Goal: Register for event/course

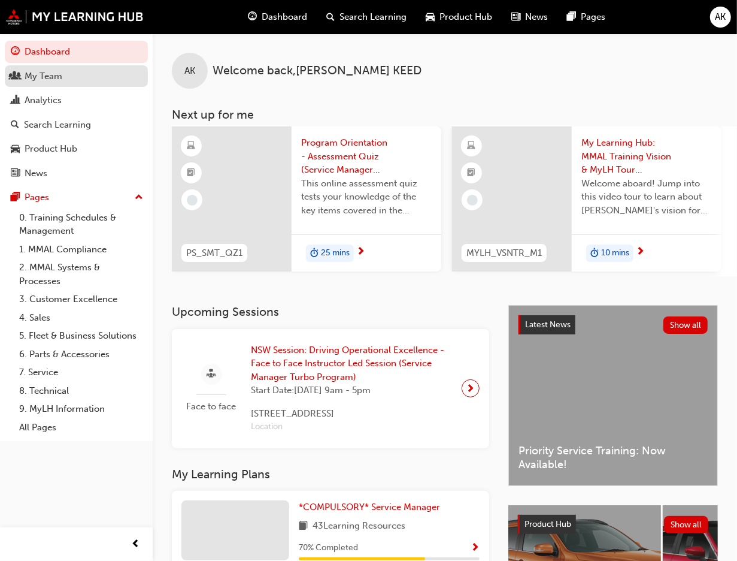
click at [56, 79] on div "My Team" at bounding box center [44, 76] width 38 height 14
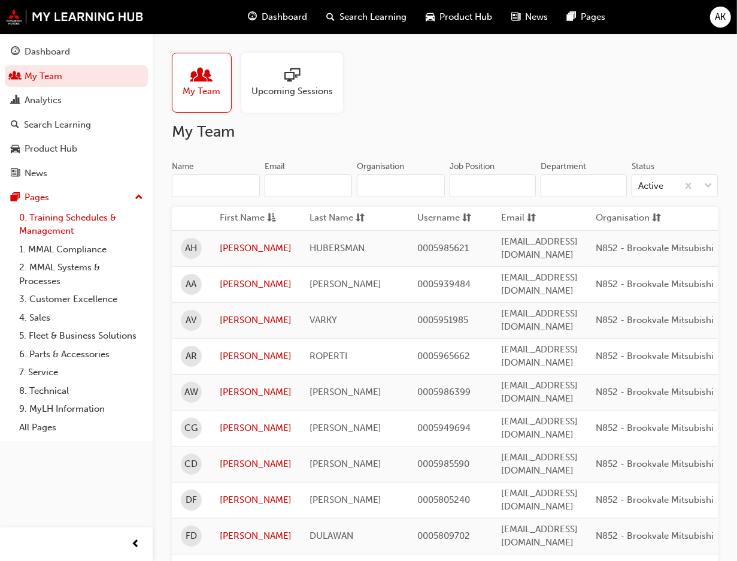
click at [62, 216] on link "0. Training Schedules & Management" at bounding box center [81, 224] width 134 height 32
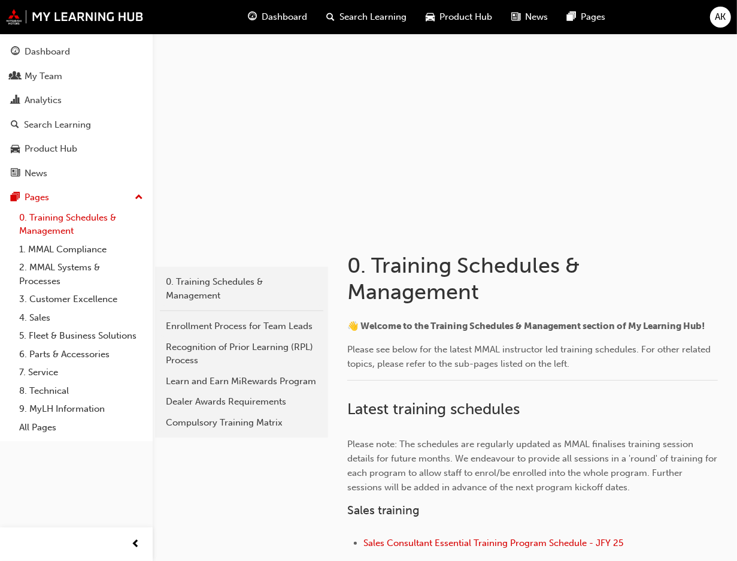
click at [57, 217] on link "0. Training Schedules & Management" at bounding box center [81, 224] width 134 height 32
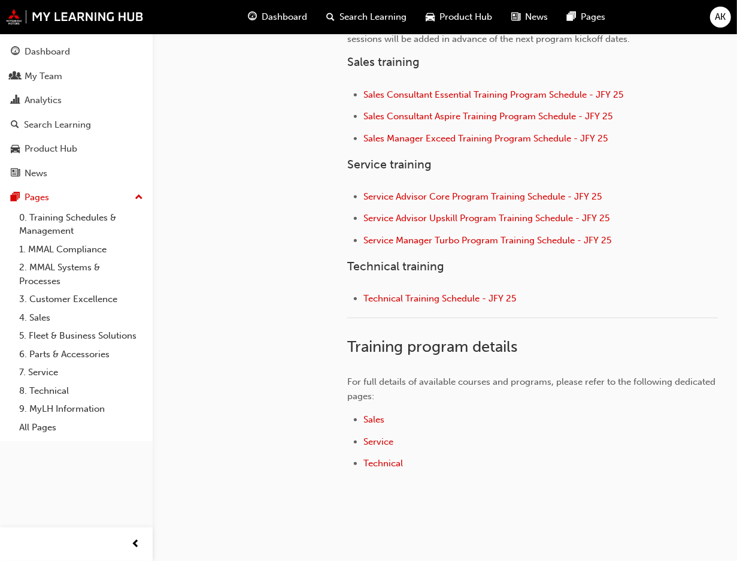
scroll to position [449, 0]
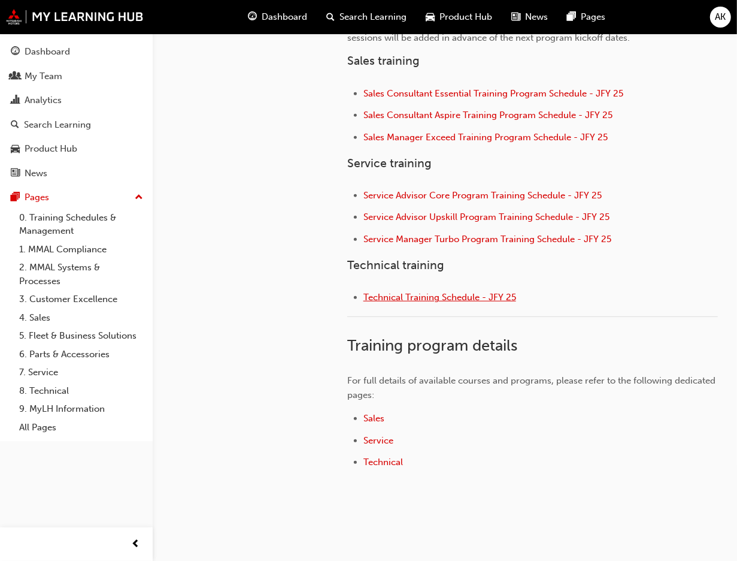
click at [407, 298] on span "Technical Training Schedule - JFY 25" at bounding box center [440, 297] width 153 height 11
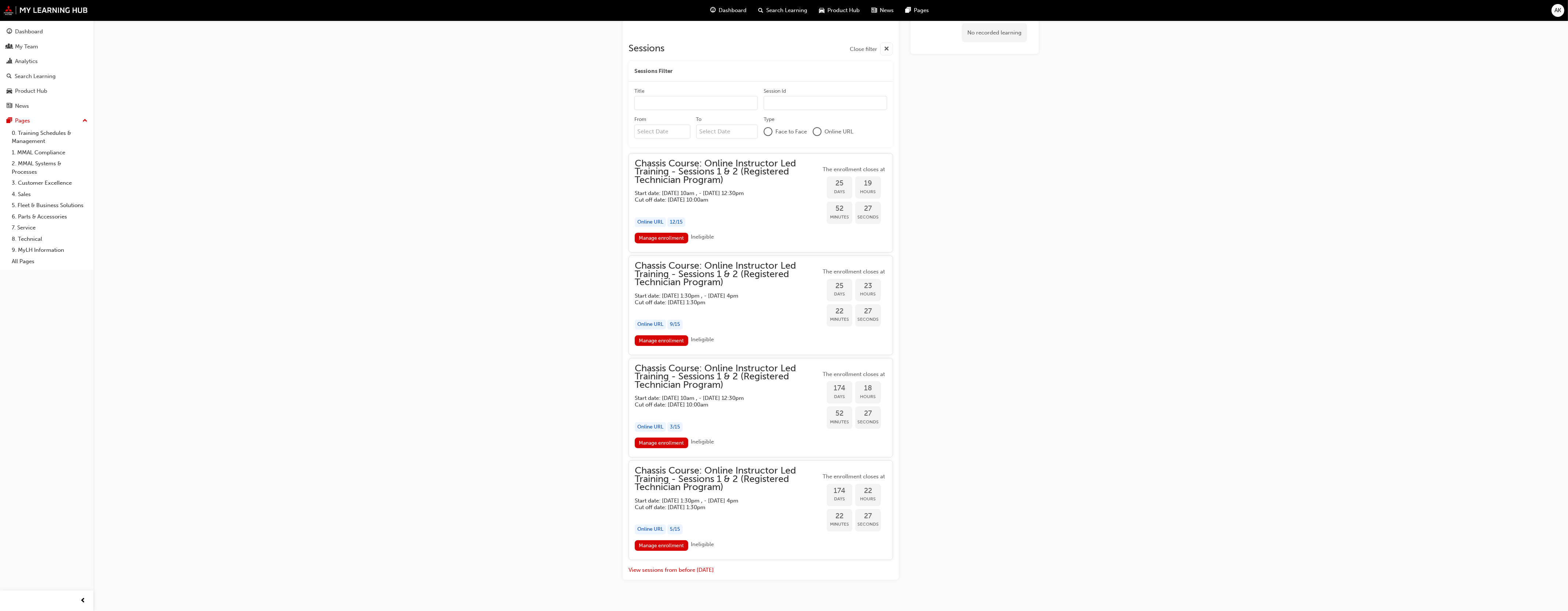
scroll to position [520, 0]
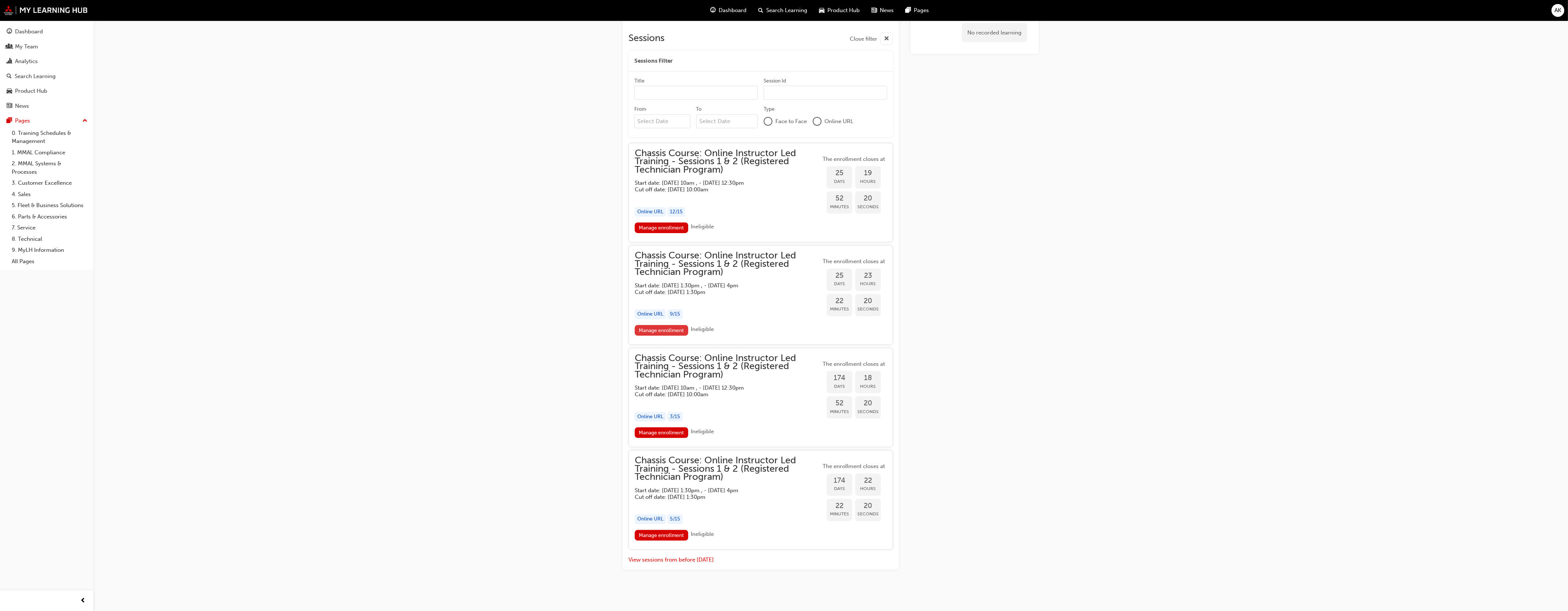
click at [671, 330] on link "Manage enrollment" at bounding box center [661, 330] width 53 height 10
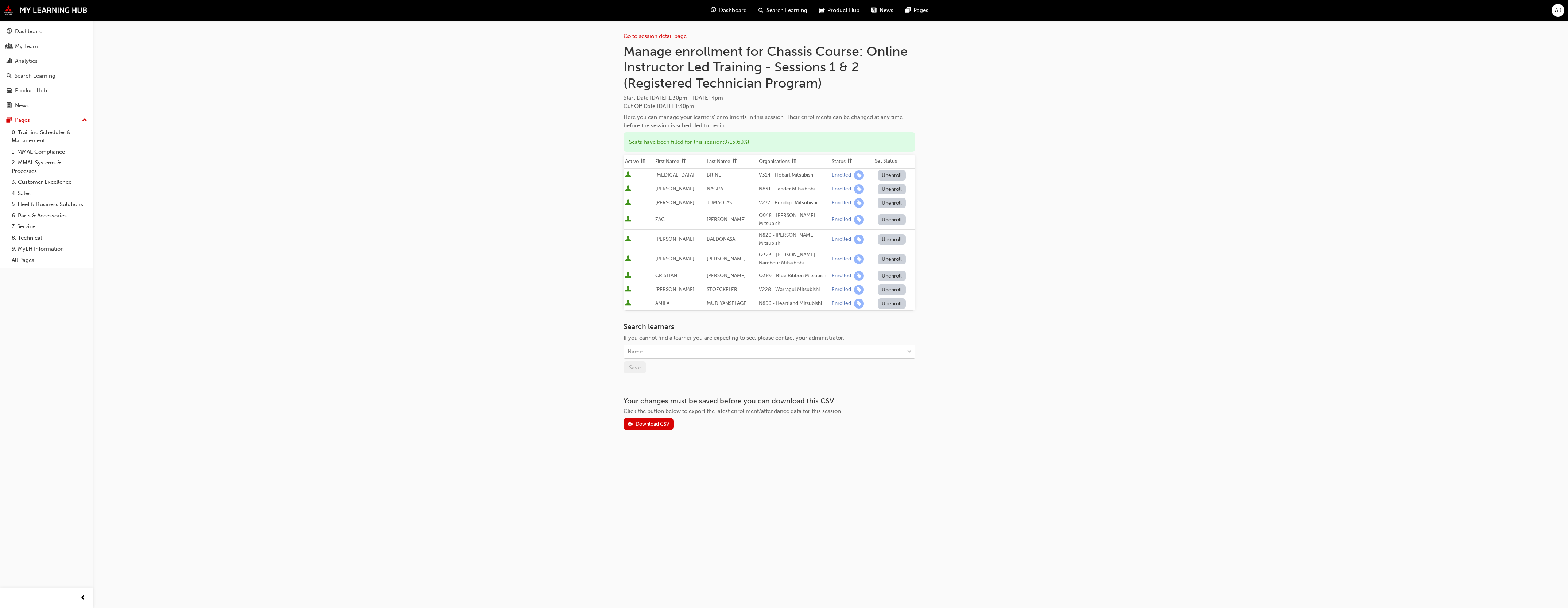
click at [685, 345] on div "Name" at bounding box center [764, 351] width 280 height 13
type input "ian"
click at [654, 355] on span "IAN BONDOC - N852 - Brookvale Mitsubishi" at bounding box center [688, 357] width 121 height 7
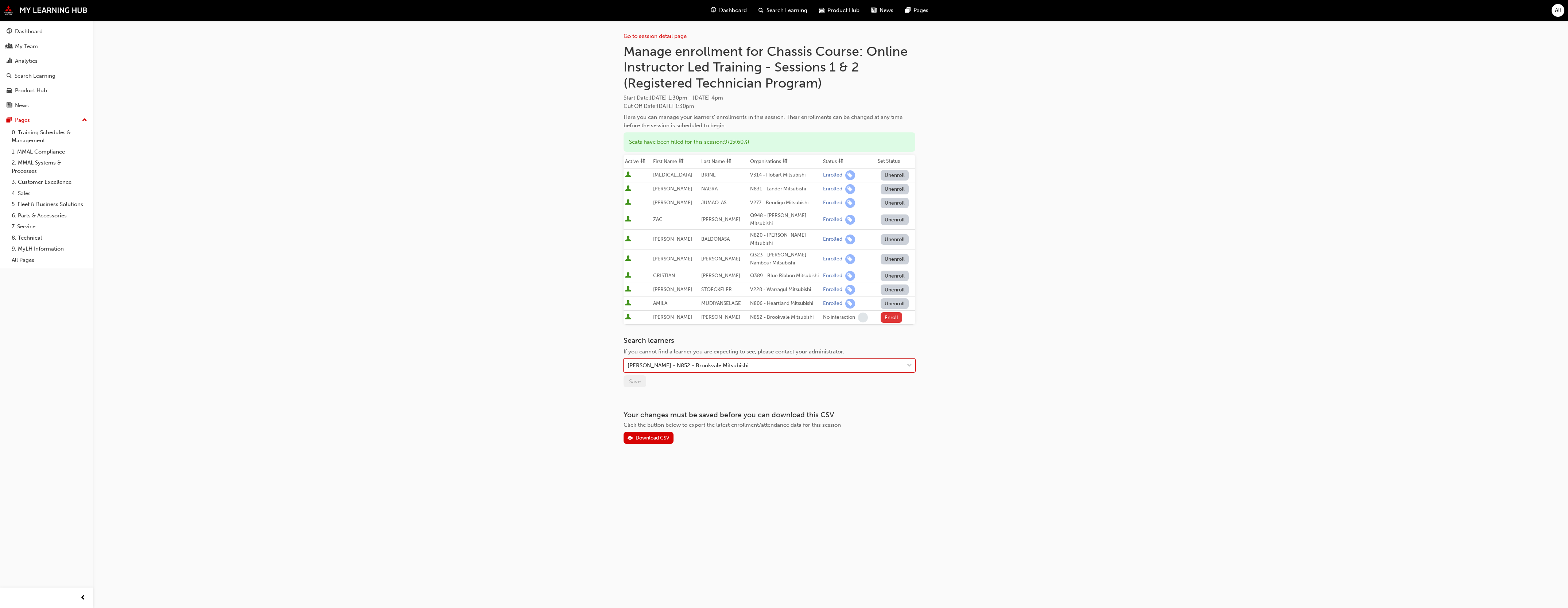
click at [892, 312] on button "Enroll" at bounding box center [892, 317] width 22 height 10
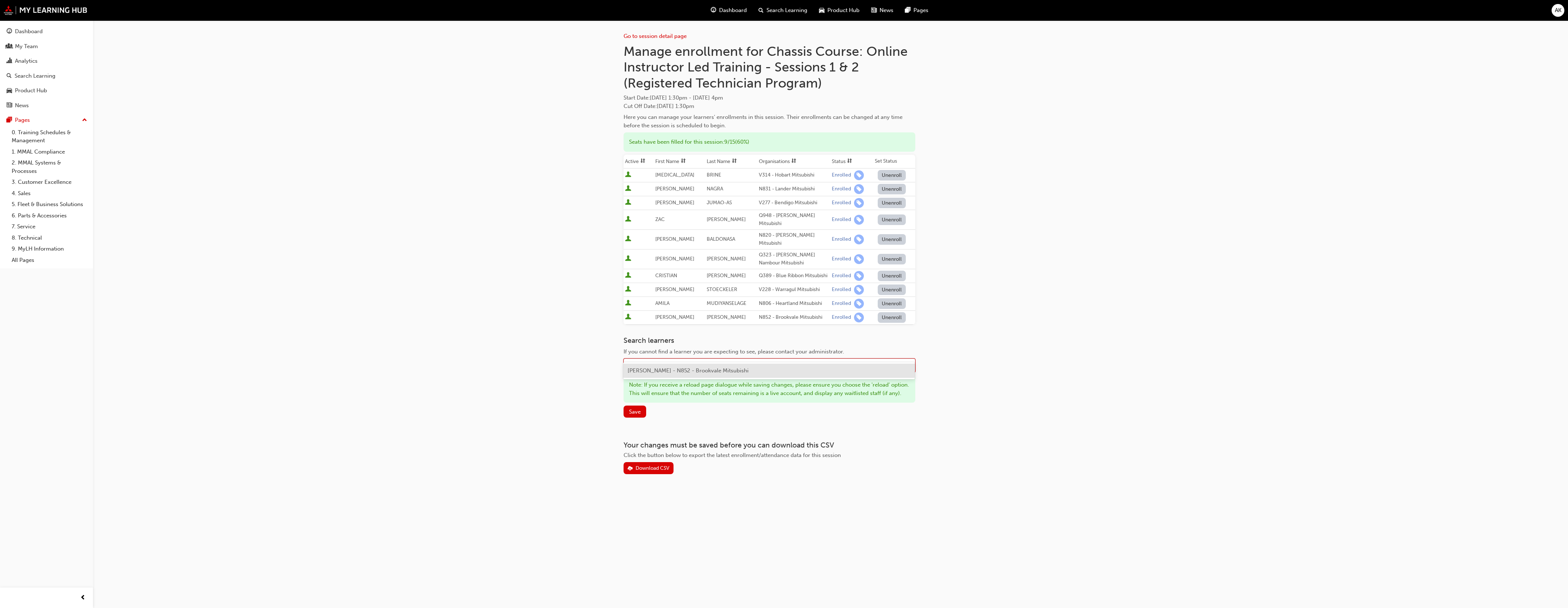
click at [665, 359] on div "Name" at bounding box center [764, 365] width 280 height 13
type input "jess"
click at [654, 369] on span "JESSE CARINO - N852 - Brookvale Mitsubishi" at bounding box center [688, 370] width 121 height 7
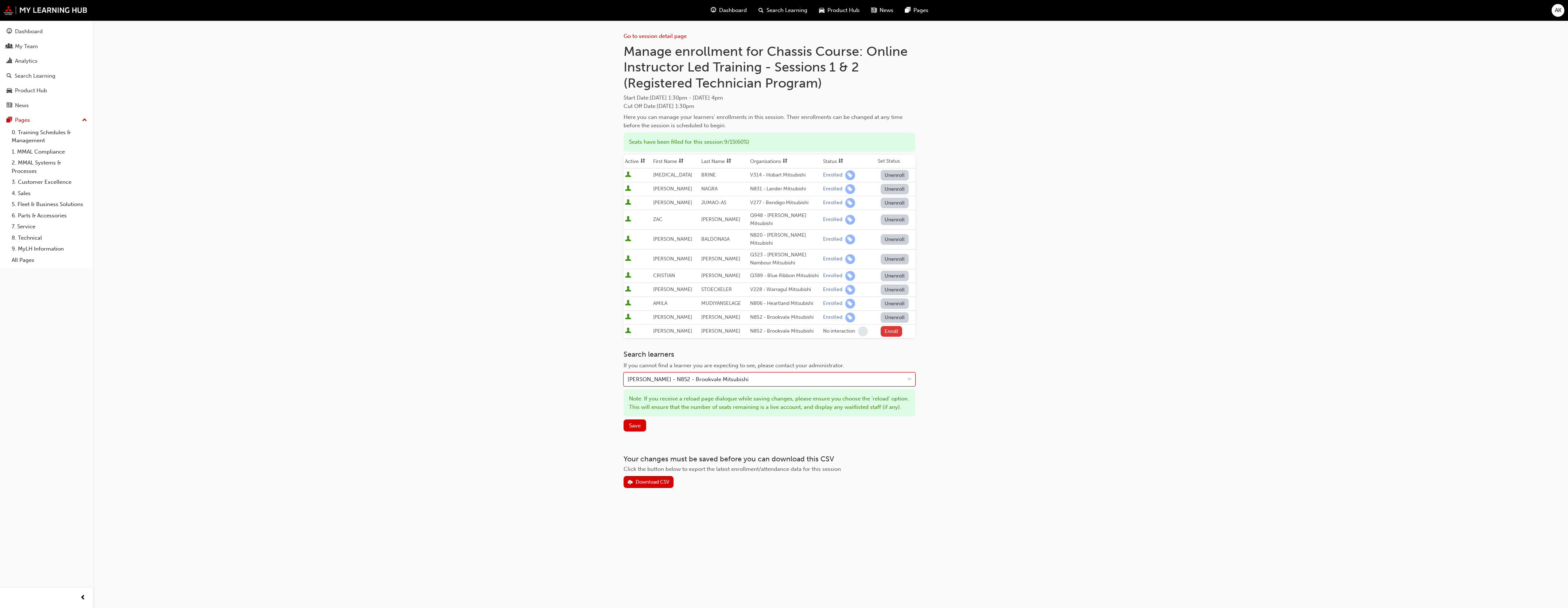
click at [892, 326] on button "Enroll" at bounding box center [892, 331] width 22 height 10
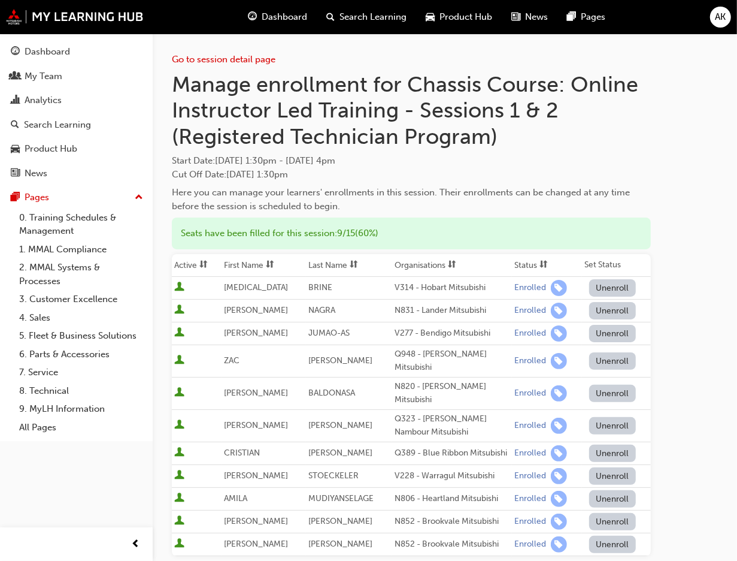
click at [664, 105] on div "Go to session detail page Manage enrollment for Chassis Course: Online Instruct…" at bounding box center [445, 418] width 546 height 768
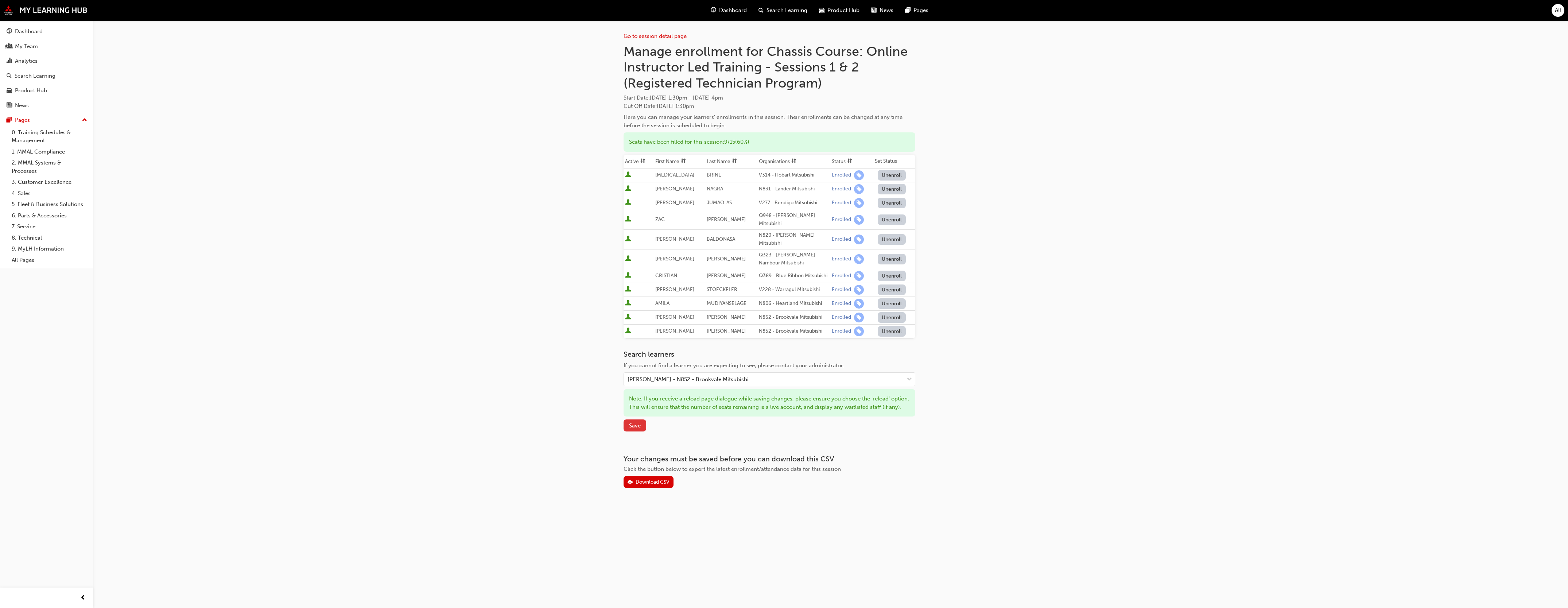
click at [632, 422] on span "Save" at bounding box center [634, 425] width 12 height 7
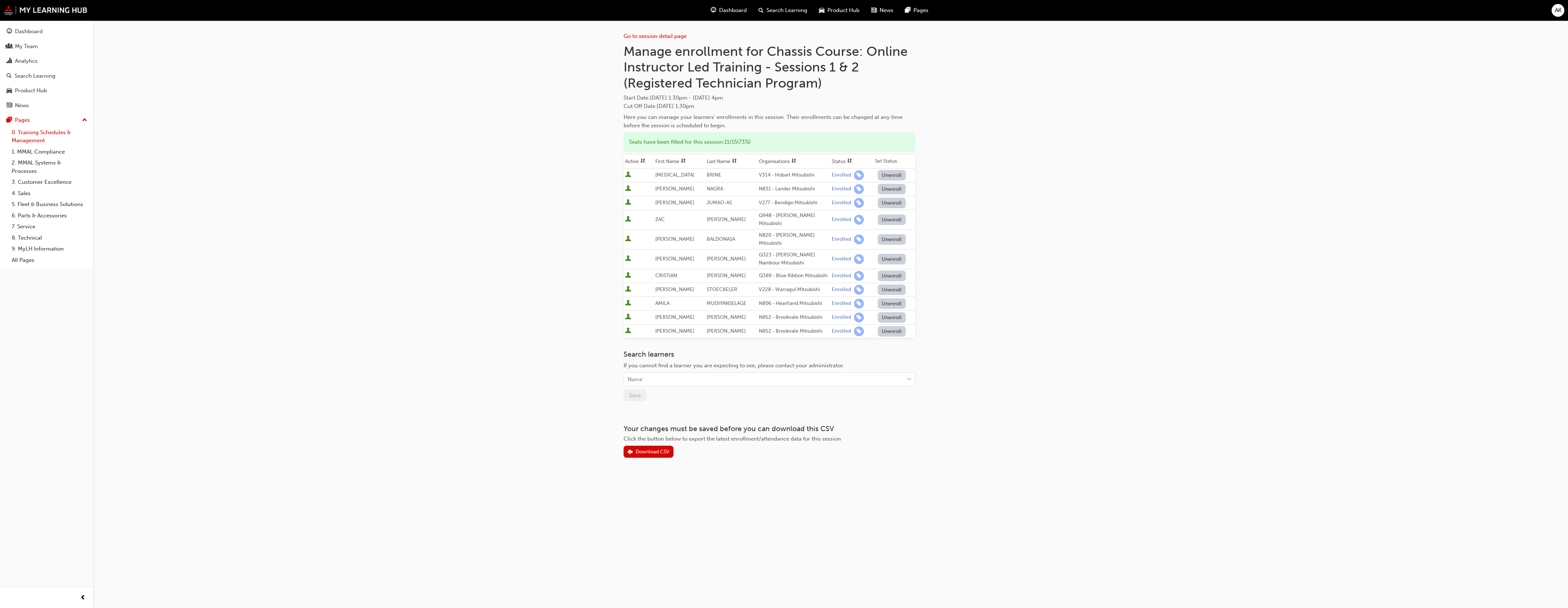
click at [33, 133] on link "0. Training Schedules & Management" at bounding box center [49, 136] width 82 height 19
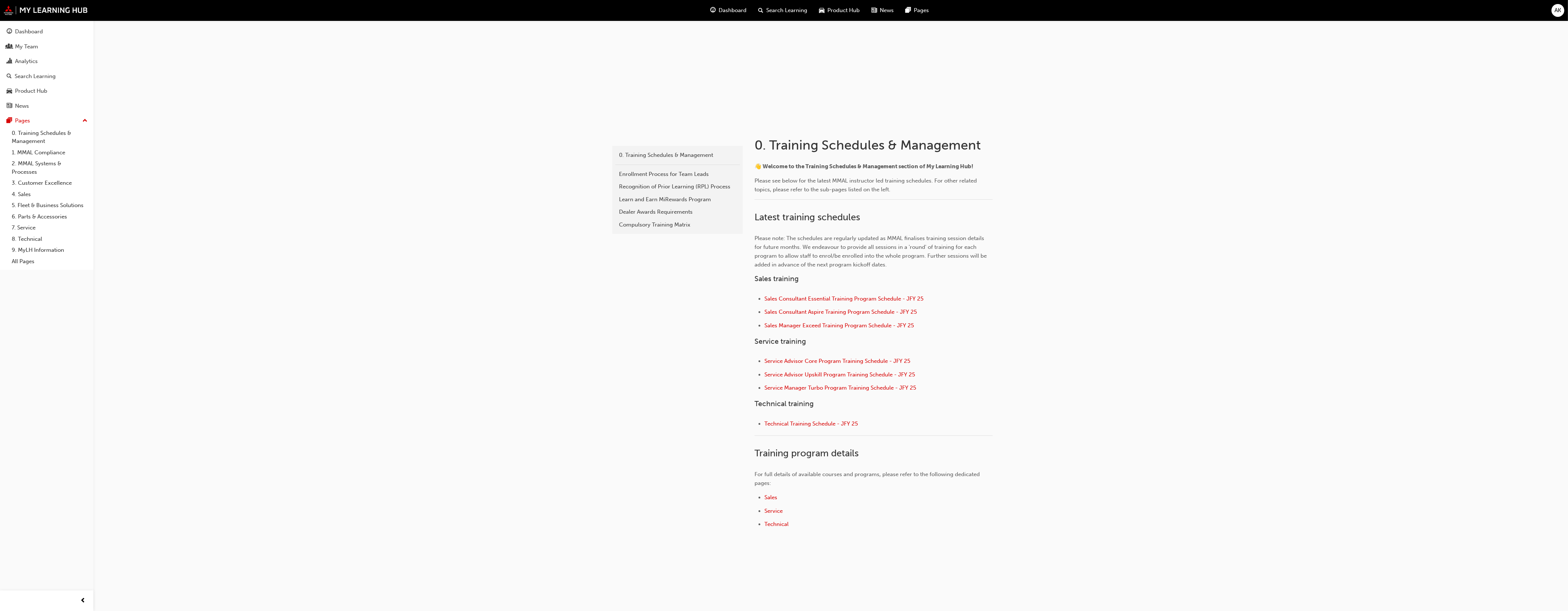
scroll to position [49, 0]
click at [802, 418] on span "Technical Training Schedule - JFY 25" at bounding box center [811, 420] width 94 height 7
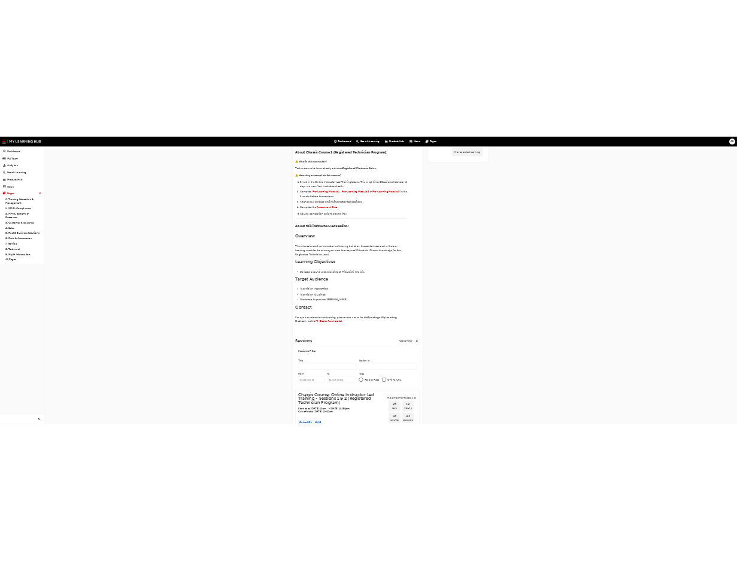
scroll to position [102, 0]
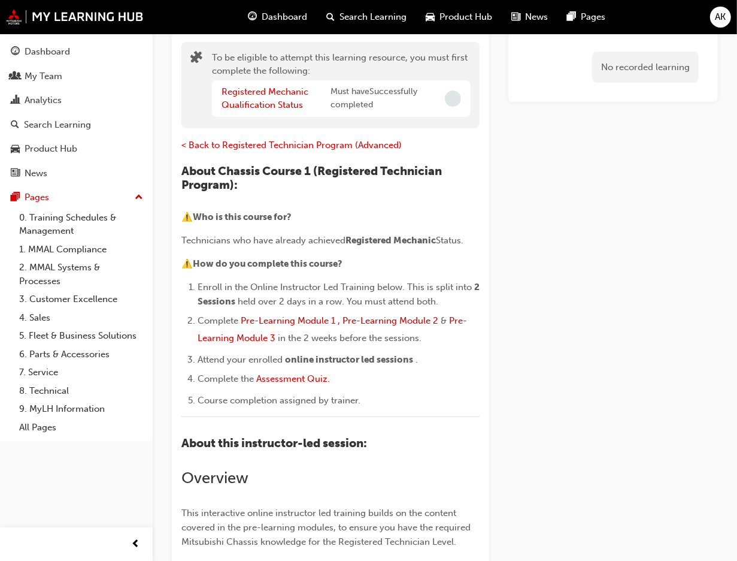
click at [59, 219] on link "0. Training Schedules & Management" at bounding box center [81, 224] width 134 height 32
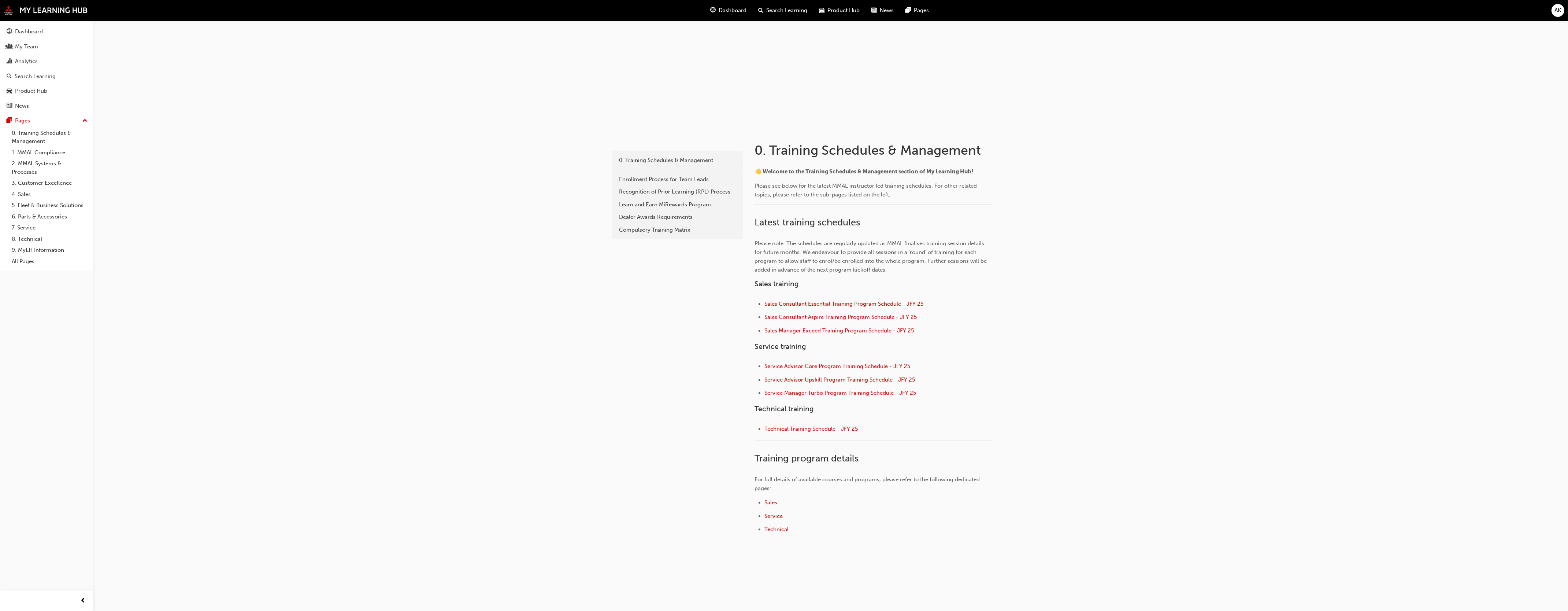
scroll to position [49, 0]
click at [827, 356] on span "Service Advisor Core Program Training Schedule - JFY 25" at bounding box center [837, 357] width 145 height 7
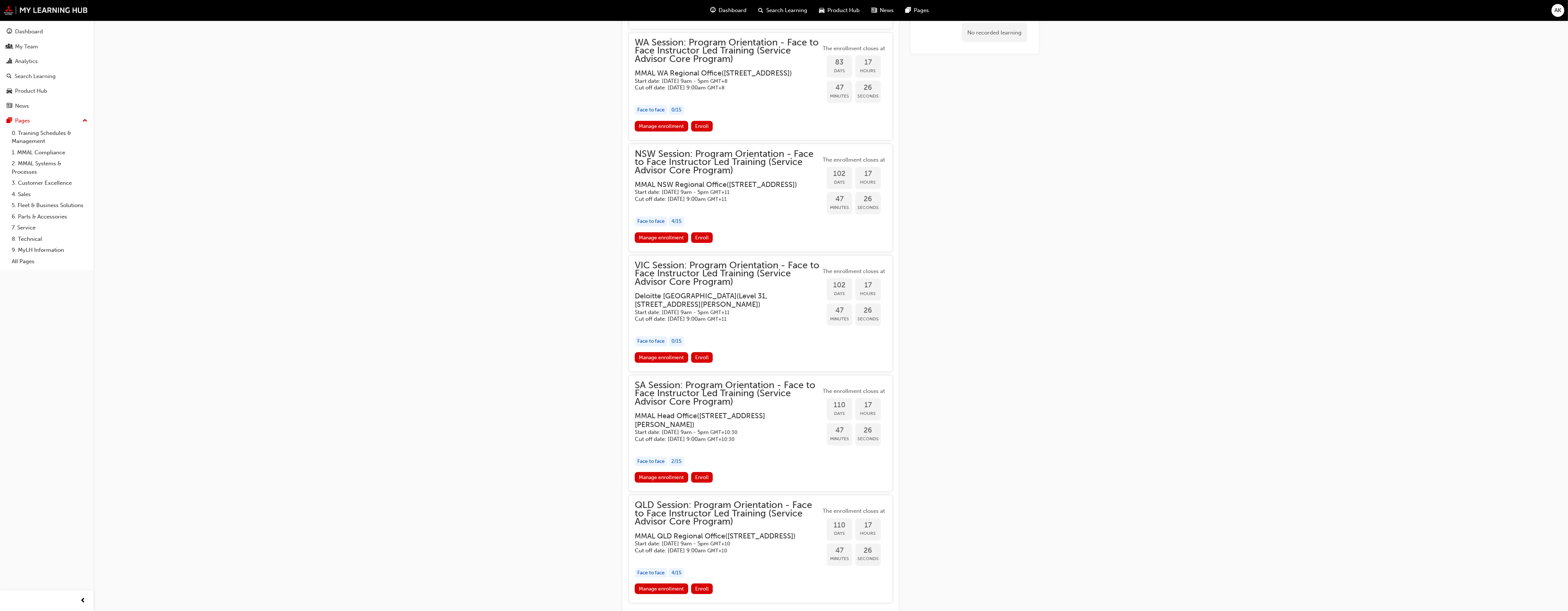
scroll to position [809, 0]
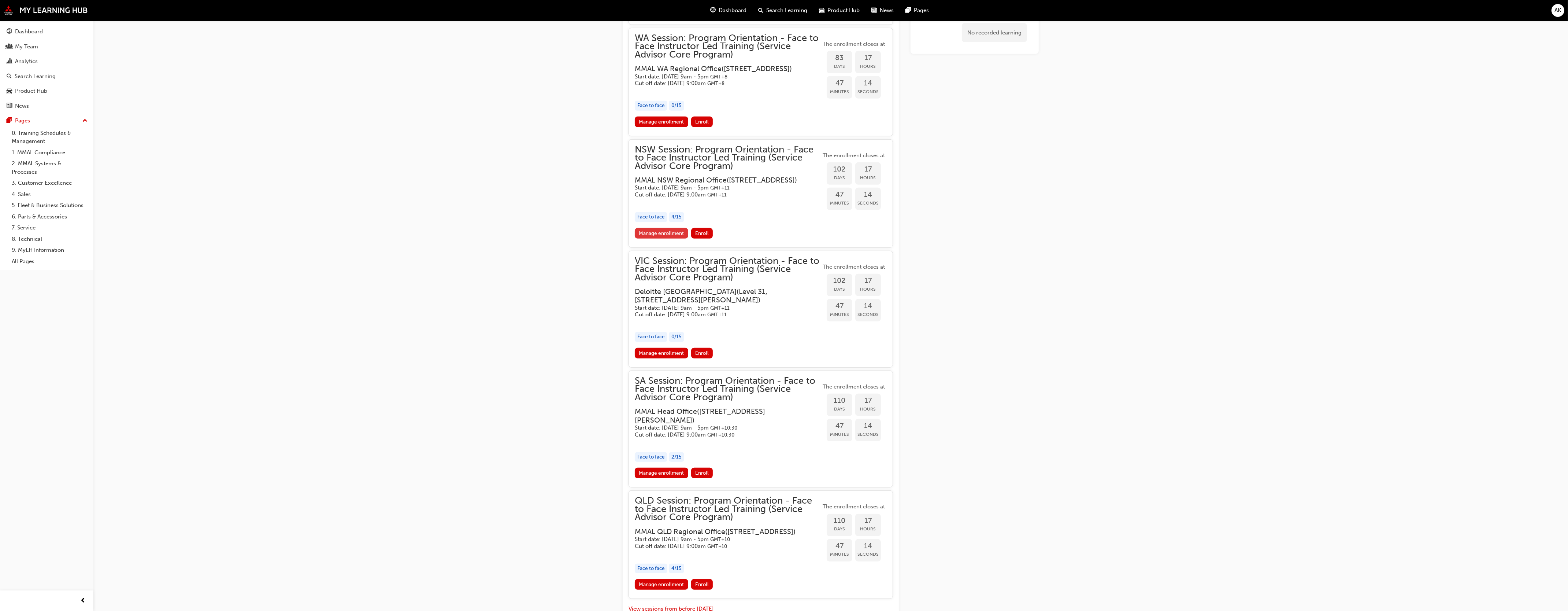
click at [669, 239] on link "Manage enrollment" at bounding box center [661, 233] width 53 height 10
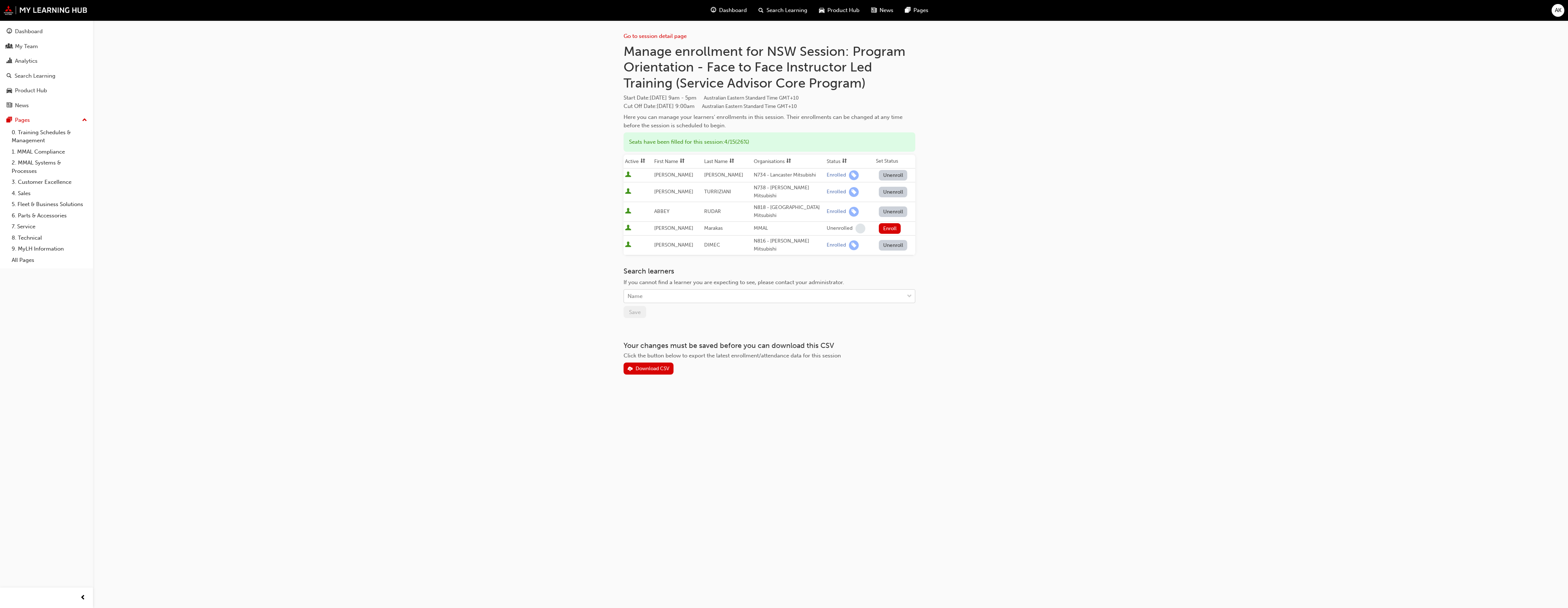
click at [650, 290] on div "Name" at bounding box center [764, 296] width 280 height 13
type input "mich"
click at [667, 298] on div "[PERSON_NAME] - N852 - Brookvale Mitsubishi" at bounding box center [769, 302] width 292 height 14
click at [1087, 302] on div "Go to session detail page Manage enrollment for NSW Session: Program Orientatio…" at bounding box center [784, 304] width 1568 height 608
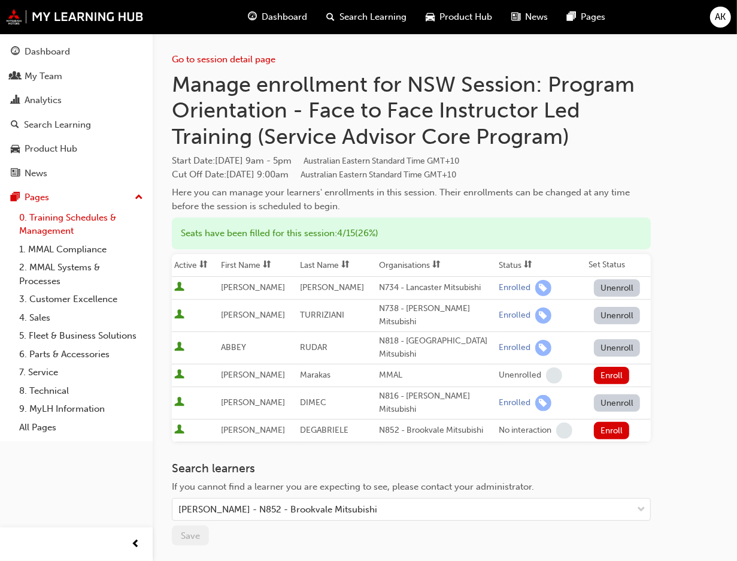
click at [49, 223] on link "0. Training Schedules & Management" at bounding box center [81, 224] width 134 height 32
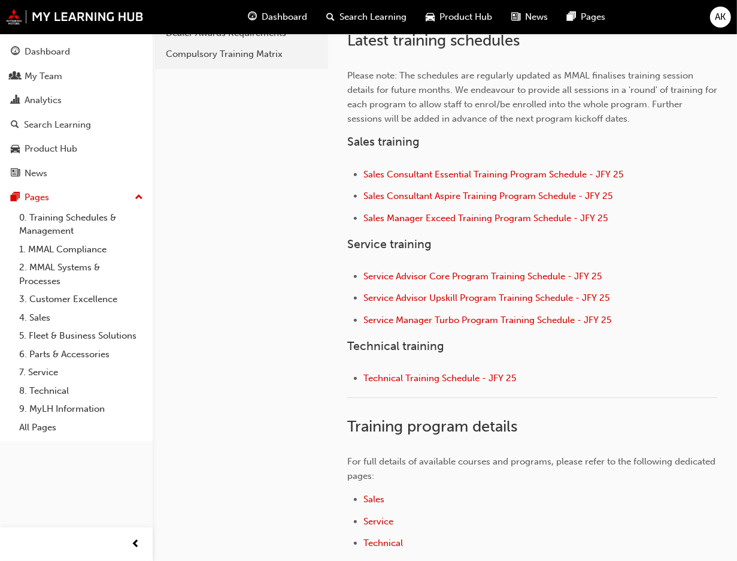
scroll to position [374, 0]
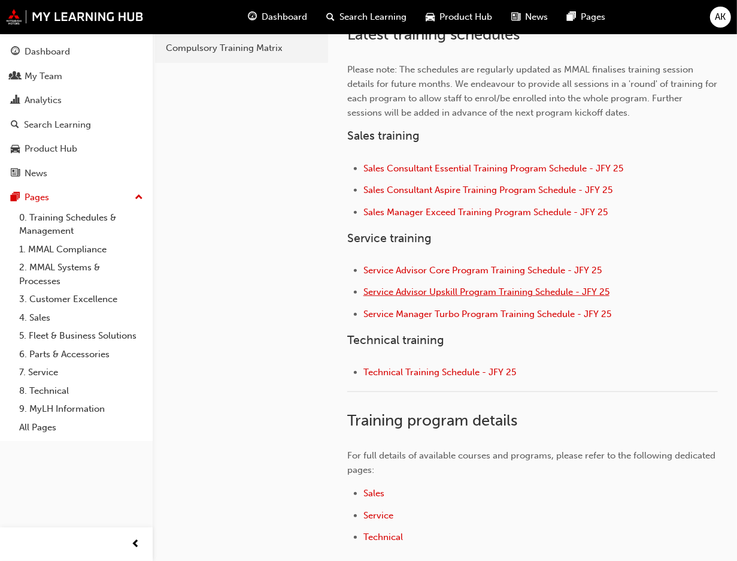
click at [404, 292] on span "Service Advisor Upskill Program Training Schedule - JFY 25" at bounding box center [487, 291] width 246 height 11
